Goal: Information Seeking & Learning: Learn about a topic

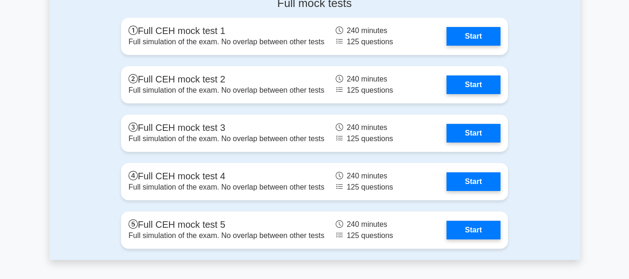
scroll to position [2338, 0]
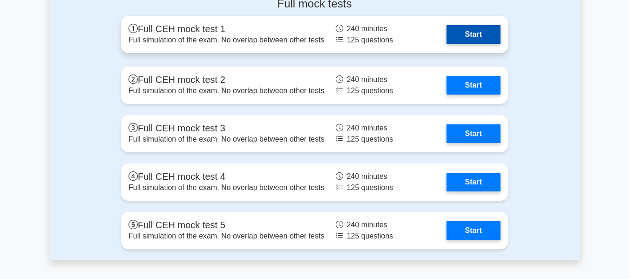
click at [467, 32] on link "Start" at bounding box center [474, 34] width 54 height 19
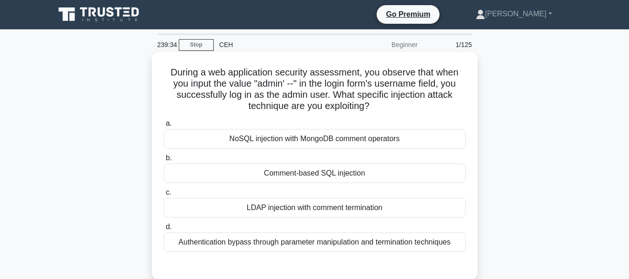
scroll to position [10, 0]
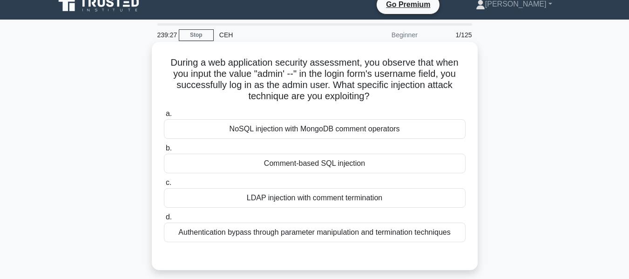
click at [297, 162] on div "Comment-based SQL injection" at bounding box center [315, 164] width 302 height 20
click at [164, 151] on input "b. Comment-based SQL injection" at bounding box center [164, 148] width 0 height 6
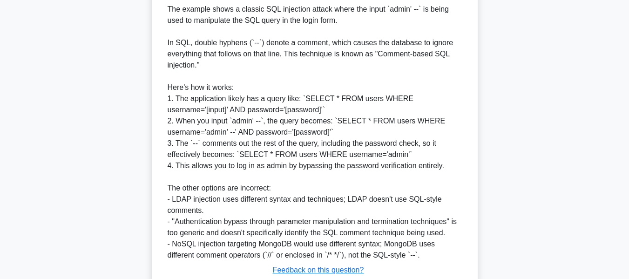
scroll to position [352, 0]
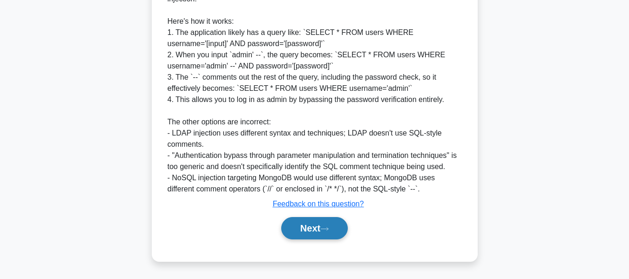
click at [309, 226] on button "Next" at bounding box center [314, 228] width 67 height 22
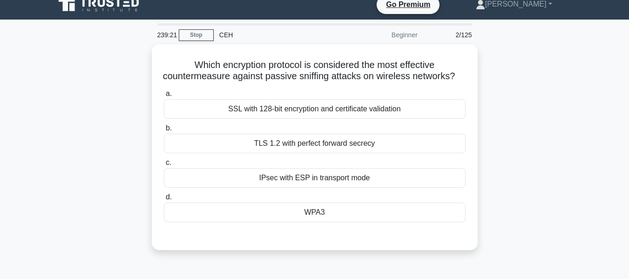
scroll to position [0, 0]
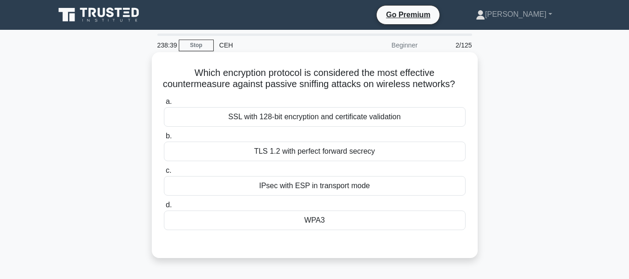
click at [333, 127] on div "SSL with 128-bit encryption and certificate validation" at bounding box center [315, 117] width 302 height 20
click at [164, 105] on input "a. SSL with 128-bit encryption and certificate validation" at bounding box center [164, 102] width 0 height 6
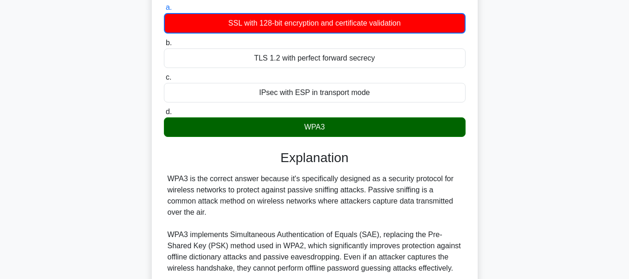
scroll to position [319, 0]
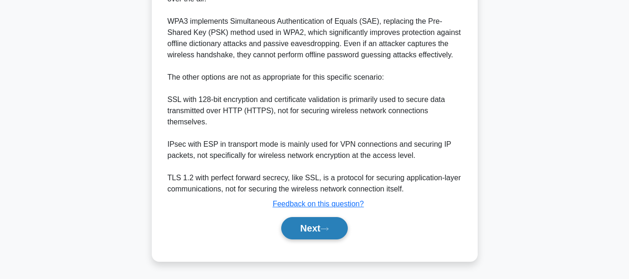
click at [314, 227] on button "Next" at bounding box center [314, 228] width 67 height 22
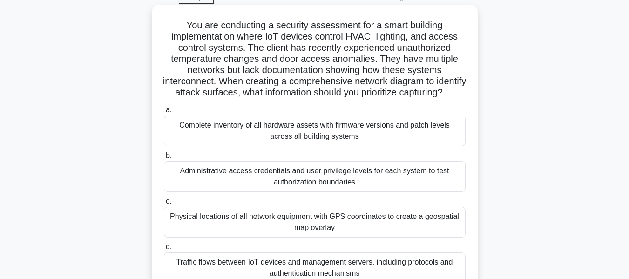
scroll to position [75, 0]
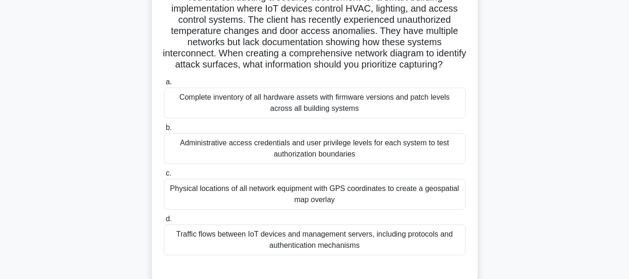
click at [291, 144] on label "b. Administrative access credentials and user privilege levels for each system …" at bounding box center [315, 143] width 302 height 42
click at [164, 131] on input "b. Administrative access credentials and user privilege levels for each system …" at bounding box center [164, 128] width 0 height 6
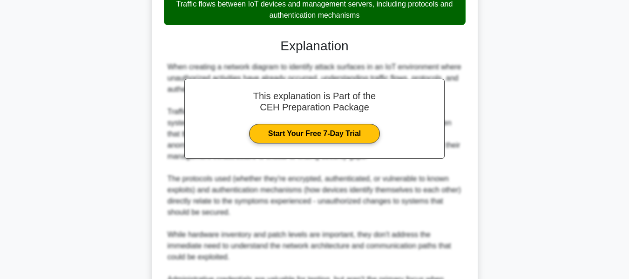
scroll to position [453, 0]
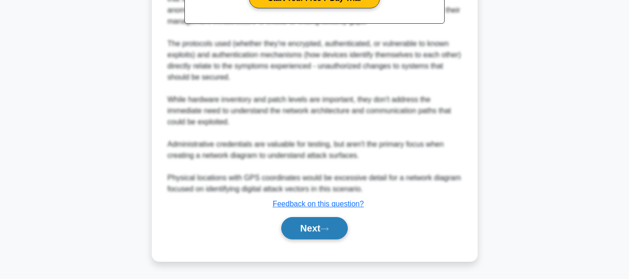
click at [314, 223] on button "Next" at bounding box center [314, 228] width 67 height 22
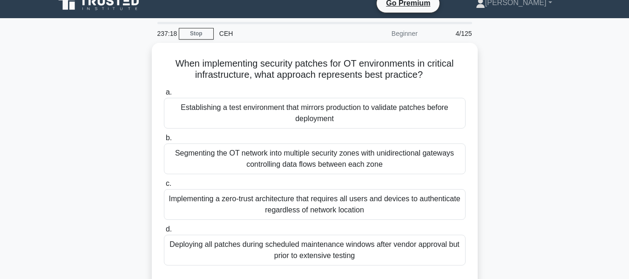
scroll to position [11, 0]
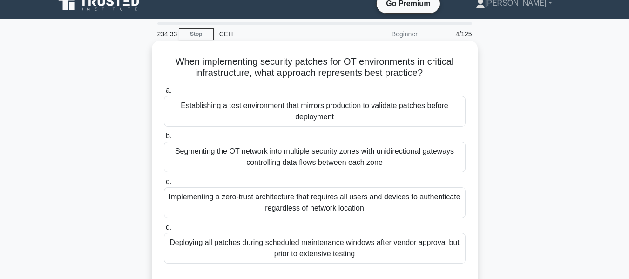
click at [297, 202] on div "Implementing a zero-trust architecture that requires all users and devices to a…" at bounding box center [315, 202] width 302 height 31
click at [164, 185] on input "c. Implementing a zero-trust architecture that requires all users and devices t…" at bounding box center [164, 182] width 0 height 6
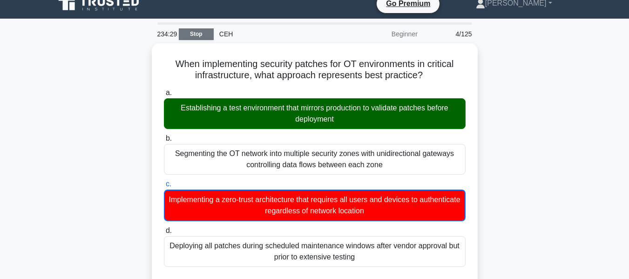
click at [191, 32] on link "Stop" at bounding box center [196, 34] width 35 height 12
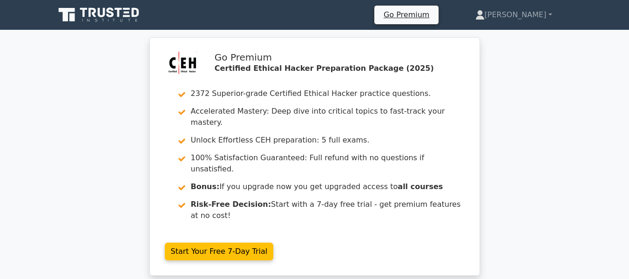
click at [107, 11] on icon at bounding box center [99, 15] width 89 height 18
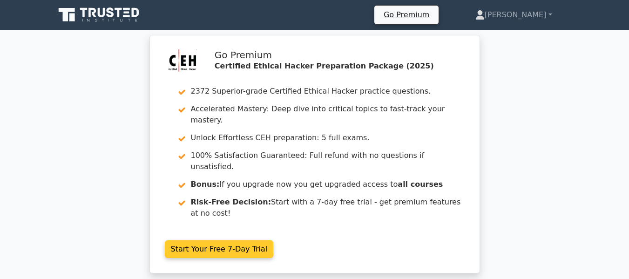
scroll to position [236, 0]
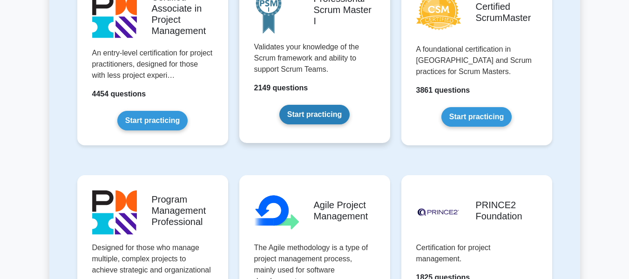
scroll to position [457, 0]
